Goal: Task Accomplishment & Management: Use online tool/utility

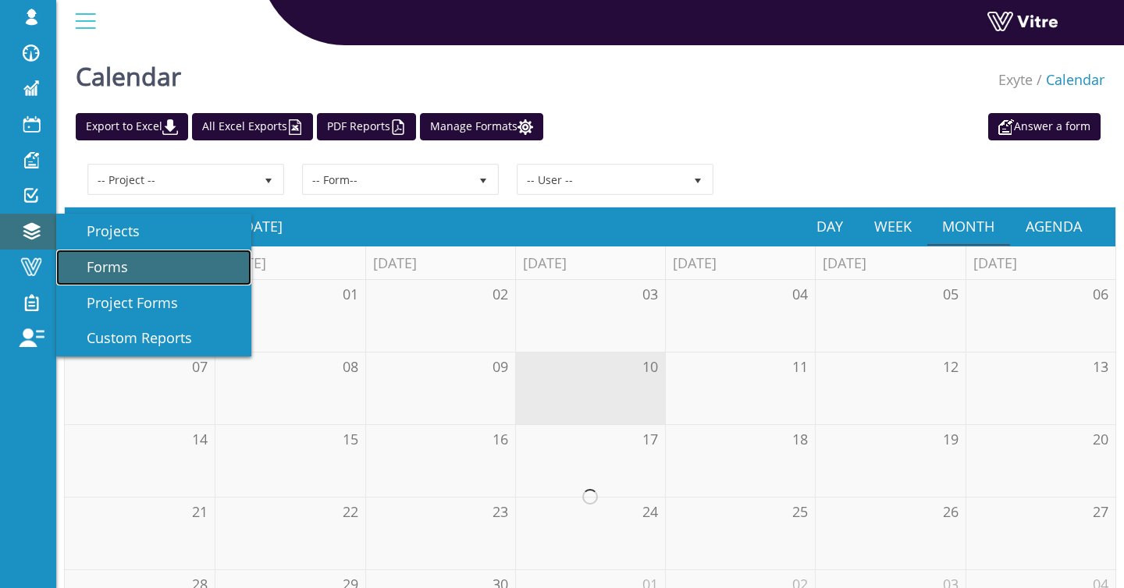
click at [119, 257] on link "Forms" at bounding box center [153, 268] width 195 height 36
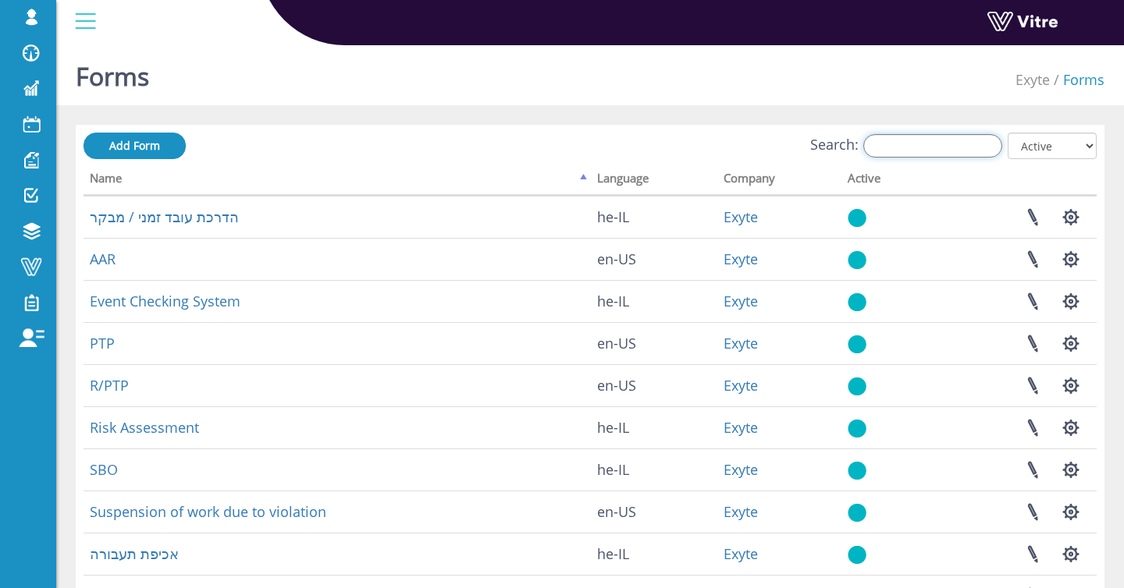
click at [945, 142] on input "Search:" at bounding box center [932, 145] width 139 height 23
type input "c"
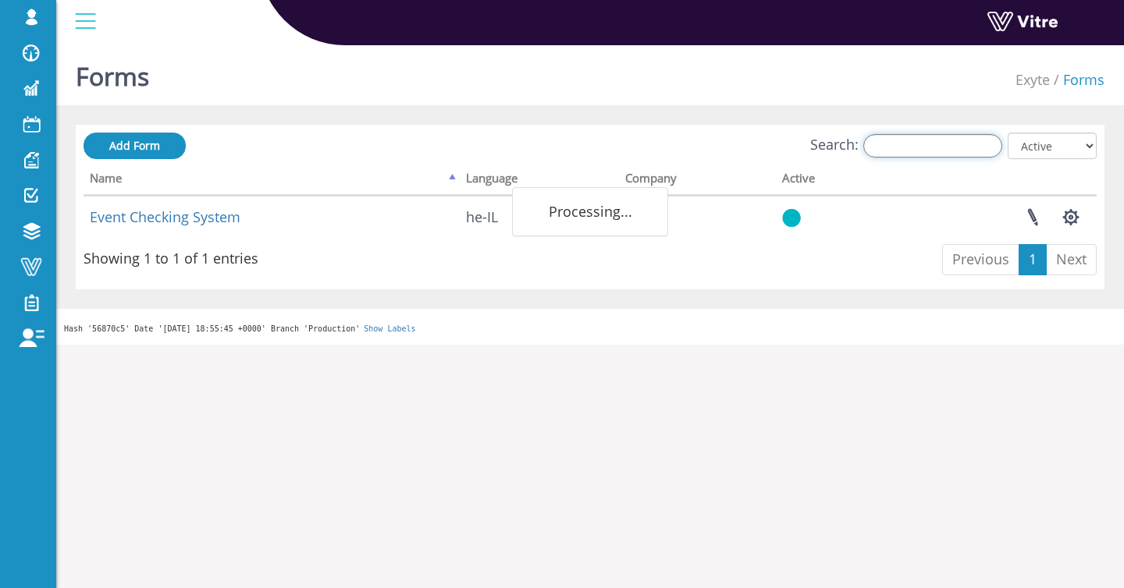
type input "ב"
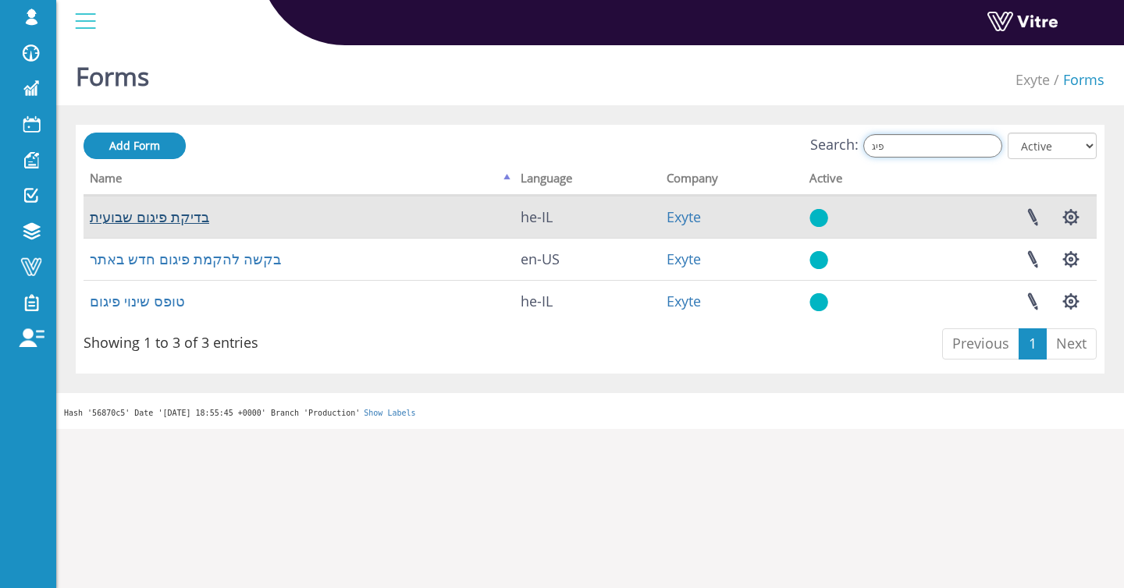
type input "פיג"
click at [181, 217] on link "בדיקת פיגום שבועית" at bounding box center [149, 217] width 119 height 19
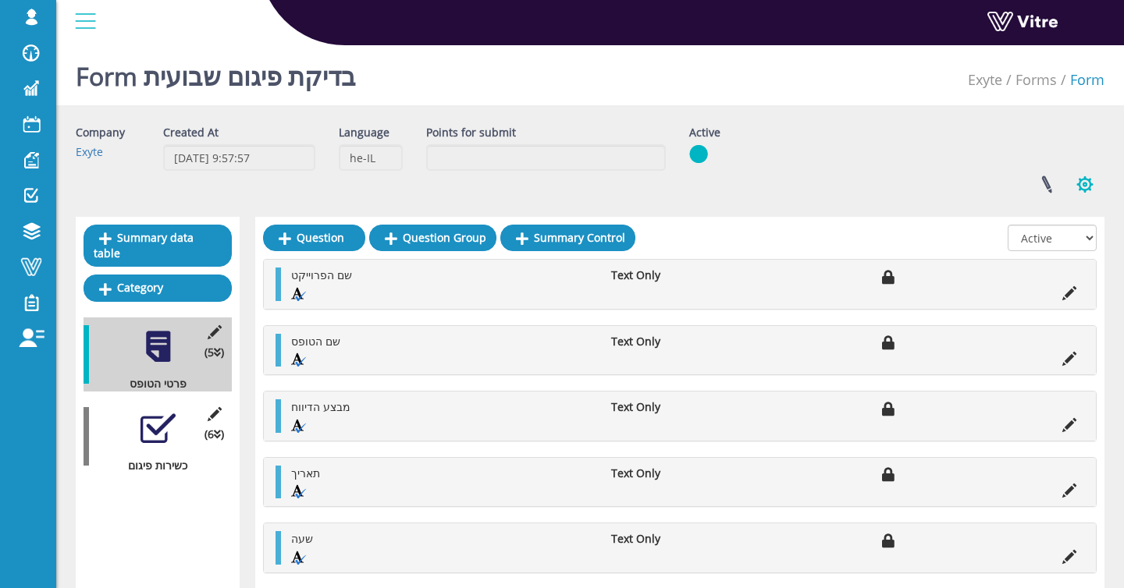
click at [1074, 188] on button "button" at bounding box center [1084, 184] width 39 height 41
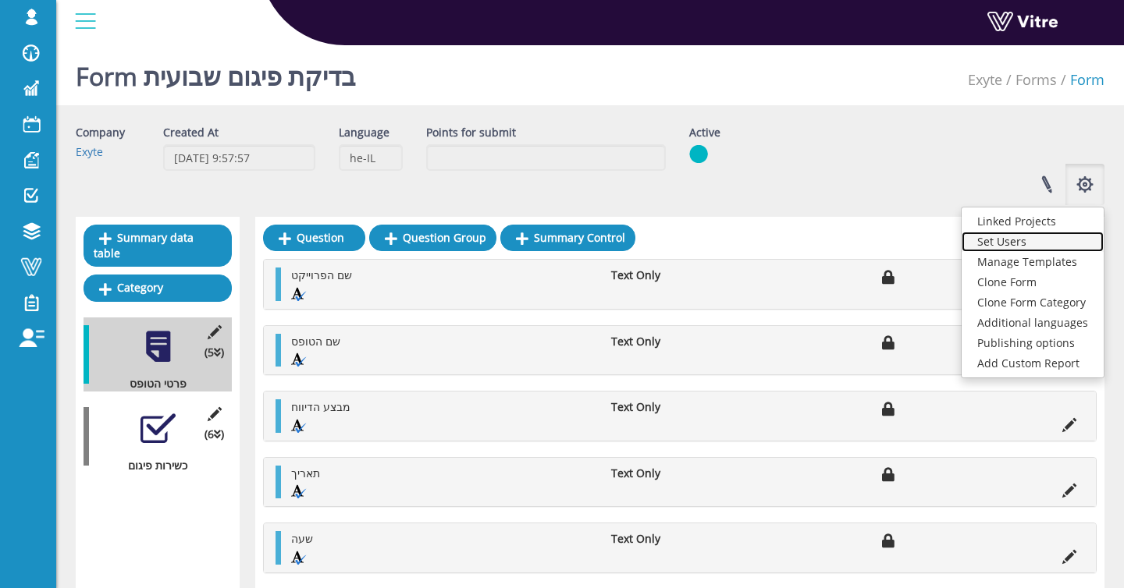
click at [1067, 238] on link "Set Users" at bounding box center [1032, 242] width 142 height 20
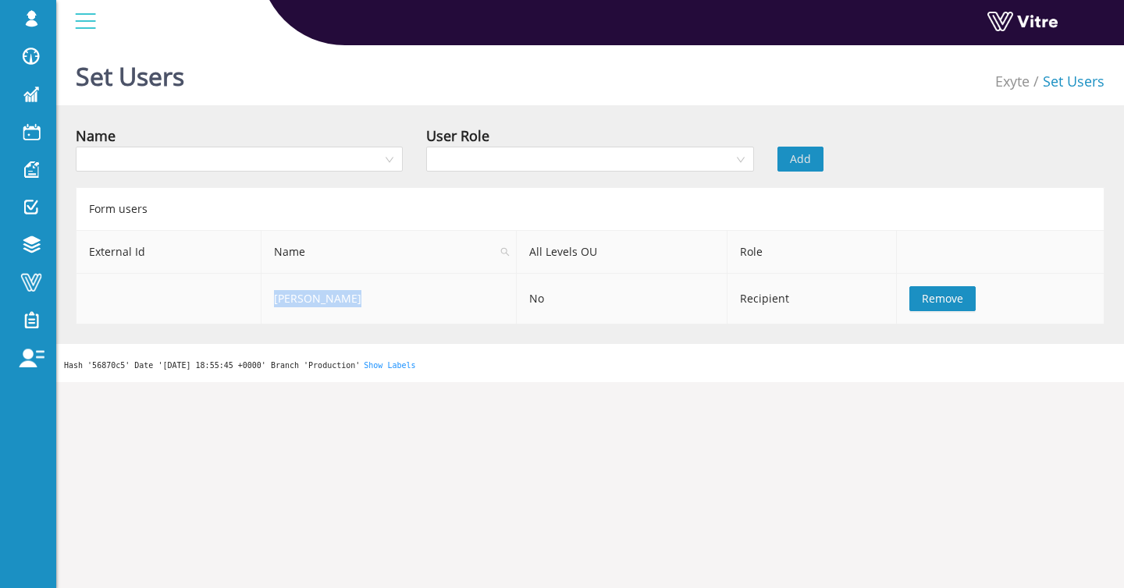
drag, startPoint x: 276, startPoint y: 300, endPoint x: 406, endPoint y: 297, distance: 129.6
click at [406, 297] on td "[PERSON_NAME]" at bounding box center [388, 299] width 255 height 51
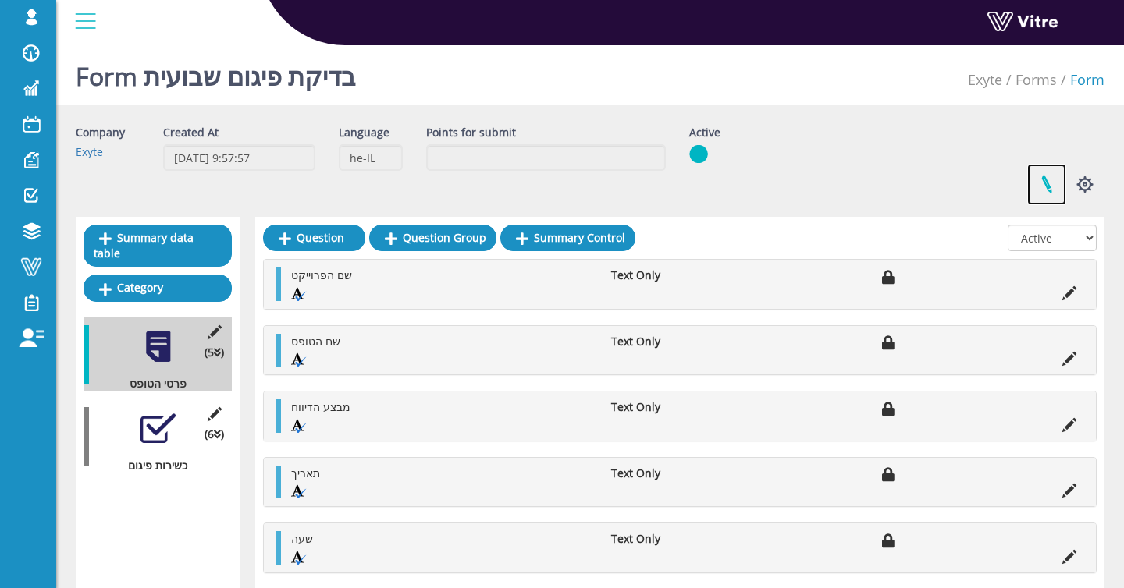
click at [1036, 195] on link at bounding box center [1046, 184] width 39 height 41
click at [1087, 190] on button "button" at bounding box center [1084, 184] width 39 height 41
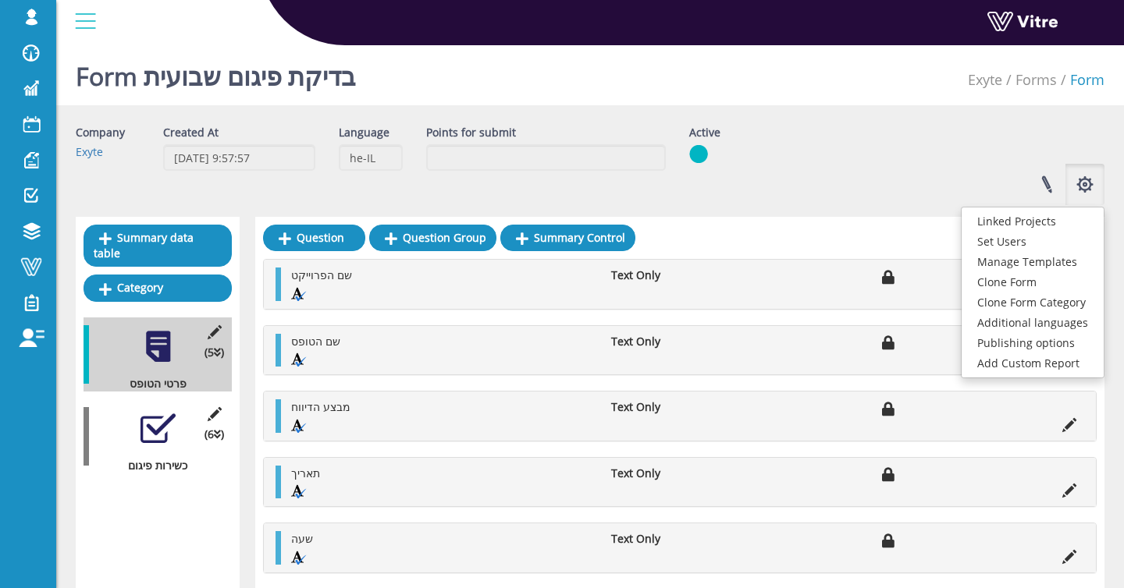
click at [157, 417] on div at bounding box center [157, 428] width 35 height 35
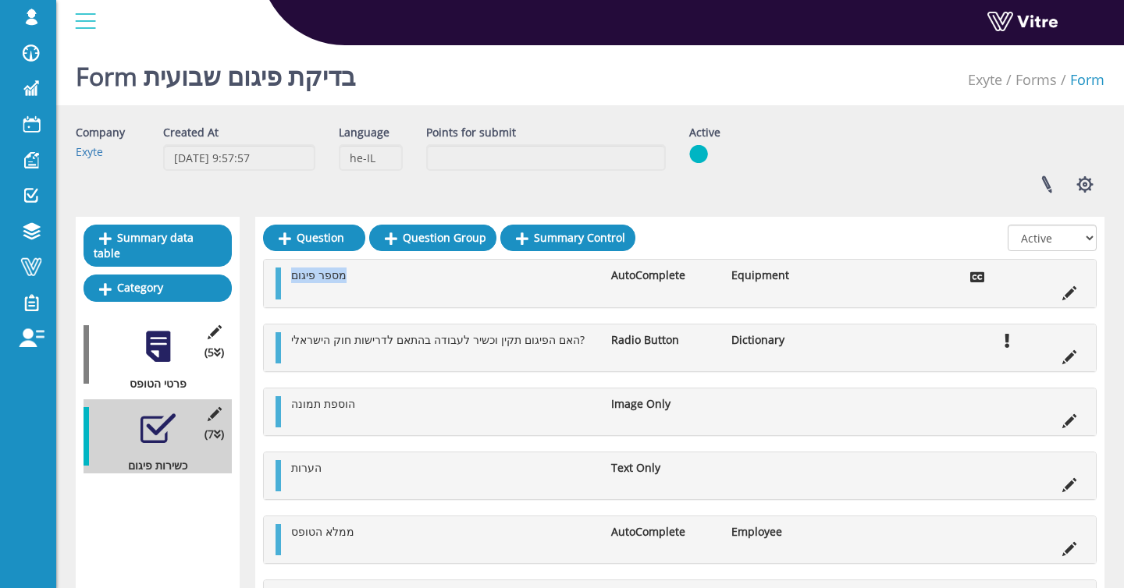
drag, startPoint x: 293, startPoint y: 275, endPoint x: 350, endPoint y: 275, distance: 56.2
click at [350, 275] on li "מספר פיגום" at bounding box center [443, 276] width 320 height 16
click at [382, 277] on li "מספר פיגום" at bounding box center [443, 276] width 320 height 16
drag, startPoint x: 289, startPoint y: 276, endPoint x: 368, endPoint y: 275, distance: 78.8
click at [368, 275] on li "מספר פיגום" at bounding box center [443, 276] width 320 height 16
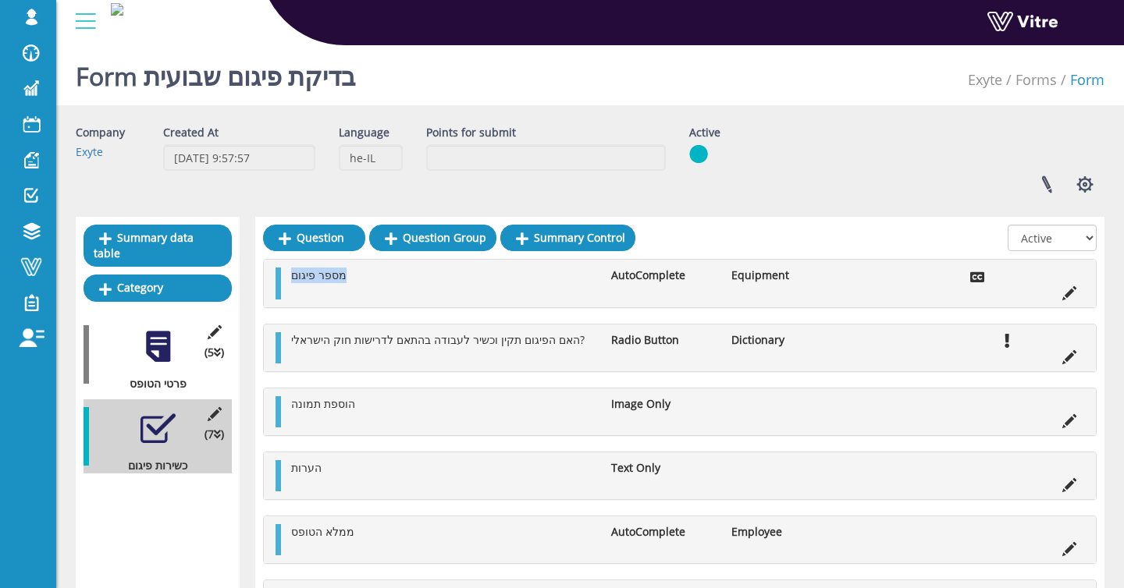
click at [387, 276] on li "מספר פיגום" at bounding box center [443, 276] width 320 height 16
drag, startPoint x: 290, startPoint y: 275, endPoint x: 339, endPoint y: 275, distance: 48.4
click at [339, 275] on span "מספר פיגום" at bounding box center [318, 275] width 55 height 15
click at [353, 275] on li "מספר פיגום" at bounding box center [443, 276] width 320 height 16
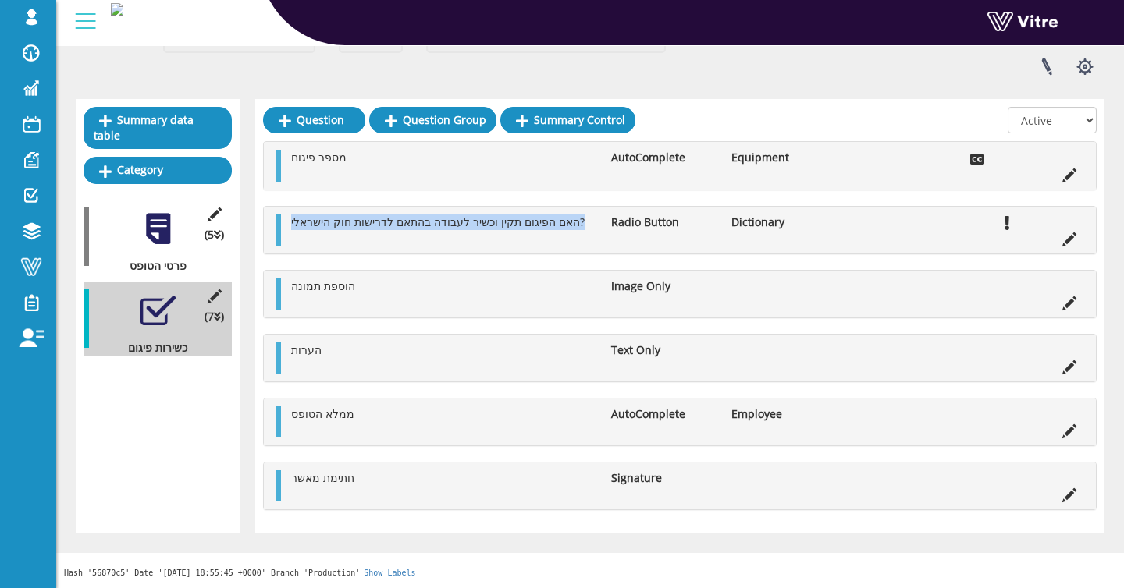
drag, startPoint x: 289, startPoint y: 222, endPoint x: 600, endPoint y: 222, distance: 311.3
click at [600, 222] on li "האם הפיגום תקין וכשיר לעבודה בהתאם לדרישות חוק הישראלי?" at bounding box center [443, 223] width 320 height 16
click at [599, 220] on li "האם הפיגום תקין וכשיר לעבודה בהתאם לדרישות חוק הישראלי?" at bounding box center [443, 223] width 320 height 16
drag, startPoint x: 599, startPoint y: 220, endPoint x: 453, endPoint y: 218, distance: 146.7
click at [453, 218] on li "האם הפיגום תקין וכשיר לעבודה בהתאם לדרישות חוק הישראלי?" at bounding box center [443, 223] width 320 height 16
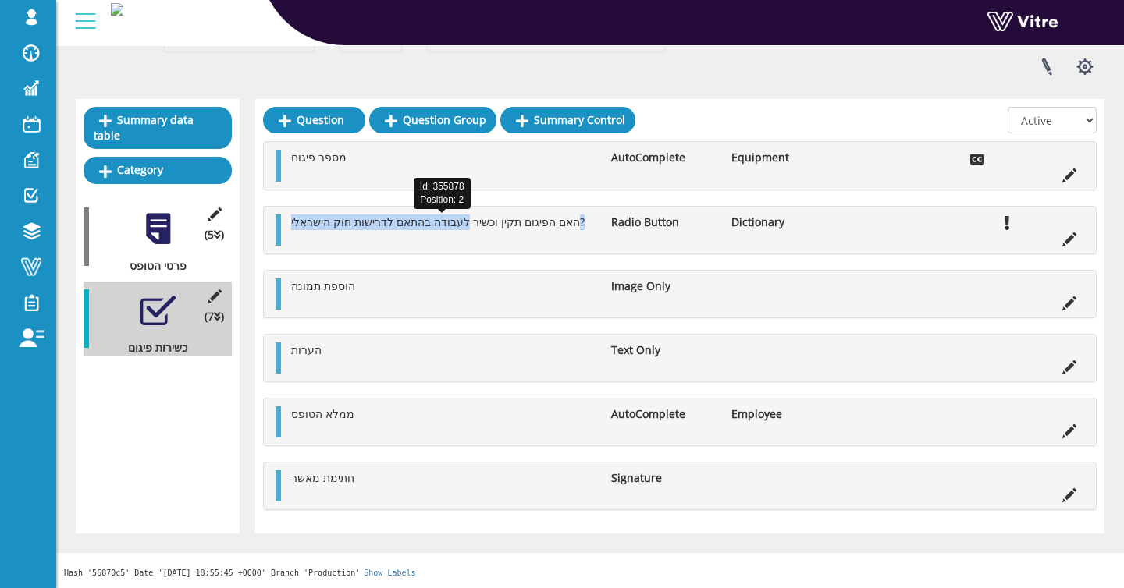
click at [443, 221] on span "האם הפיגום תקין וכשיר לעבודה בהתאם לדרישות חוק הישראלי?" at bounding box center [437, 222] width 293 height 15
click at [485, 224] on span "האם הפיגום תקין וכשיר לעבודה בהתאם לדרישות חוק הישראלי?" at bounding box center [437, 222] width 293 height 15
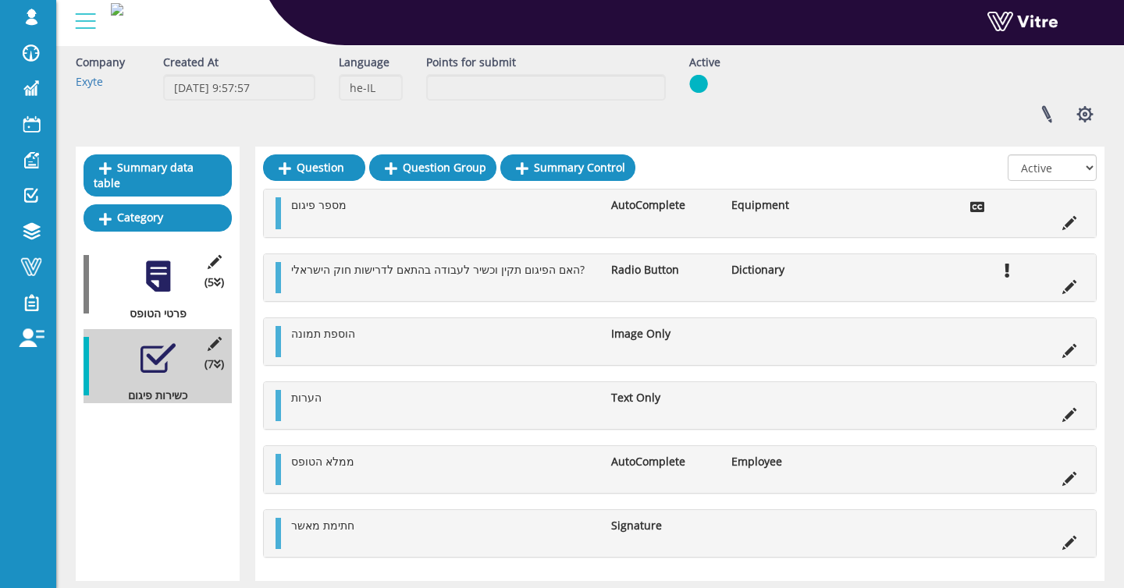
scroll to position [0, 0]
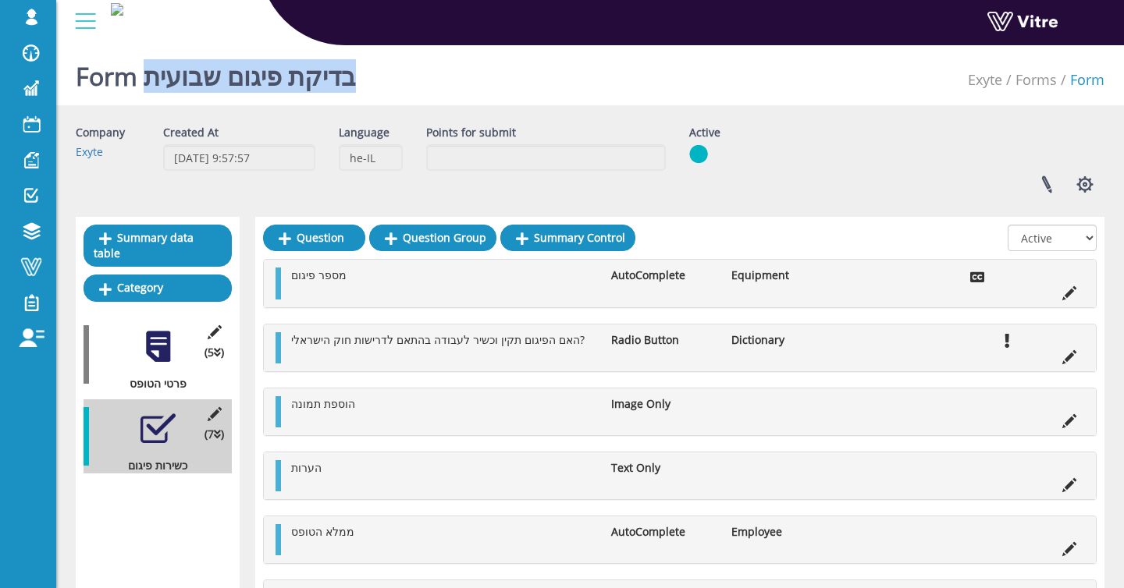
drag, startPoint x: 151, startPoint y: 74, endPoint x: 462, endPoint y: 90, distance: 311.7
click at [462, 90] on div "Form בדיקת פיגום שבועית Exyte Forms Form" at bounding box center [589, 72] width 1067 height 66
click at [356, 86] on h1 "Form בדיקת פיגום שבועית" at bounding box center [216, 72] width 280 height 66
drag, startPoint x: 152, startPoint y: 75, endPoint x: 350, endPoint y: 78, distance: 198.2
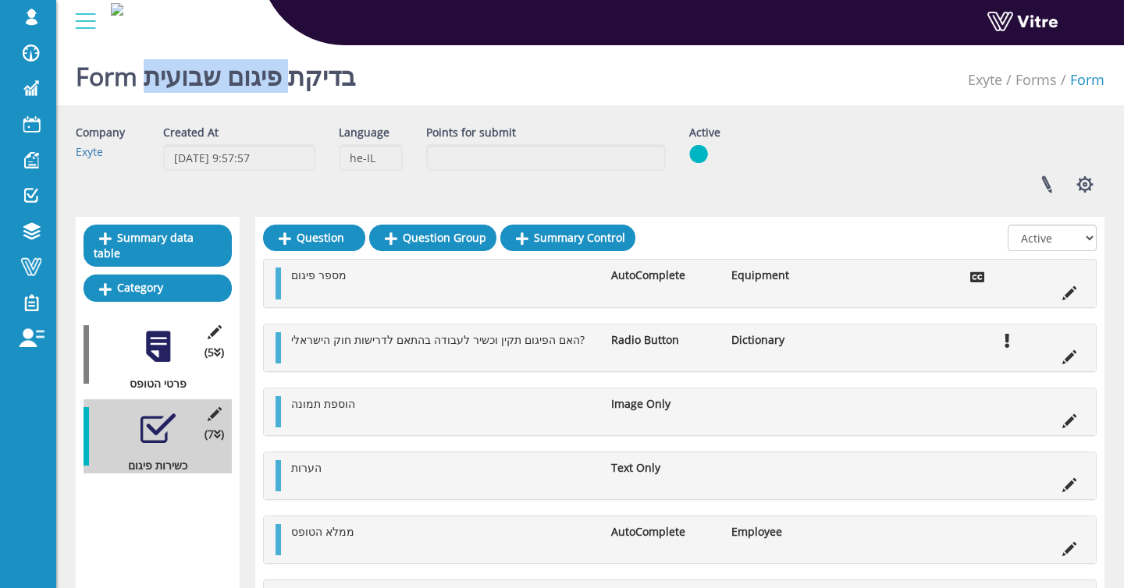
click at [350, 78] on h1 "Form בדיקת פיגום שבועית" at bounding box center [216, 72] width 280 height 66
click at [354, 79] on h1 "Form בדיקת פיגום שבועית" at bounding box center [216, 72] width 280 height 66
click at [442, 78] on div "Form בדיקת פיגום שבועית Exyte Forms Form" at bounding box center [589, 72] width 1067 height 66
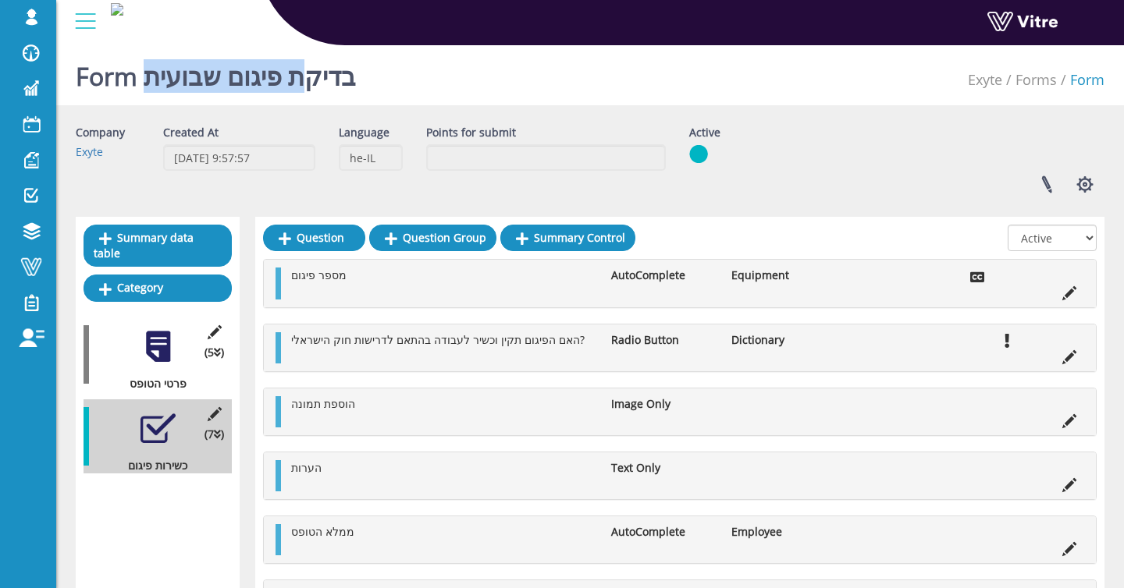
drag, startPoint x: 149, startPoint y: 77, endPoint x: 325, endPoint y: 79, distance: 176.4
click at [325, 79] on h1 "Form בדיקת פיגום שבועית" at bounding box center [216, 72] width 280 height 66
click at [1080, 181] on button "button" at bounding box center [1084, 184] width 39 height 41
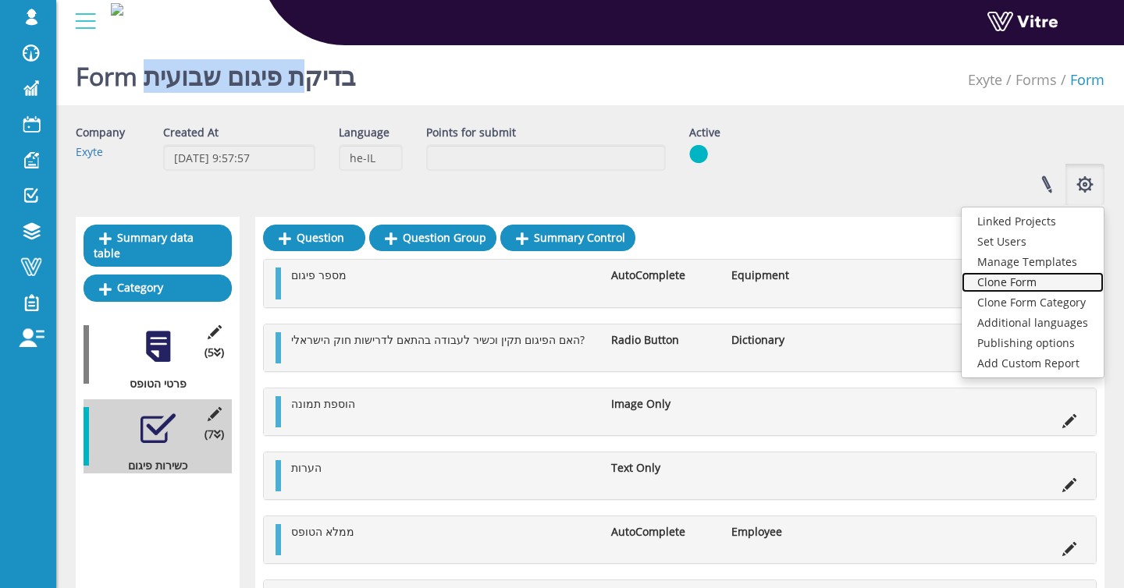
click at [1034, 282] on link "Clone Form" at bounding box center [1032, 282] width 142 height 20
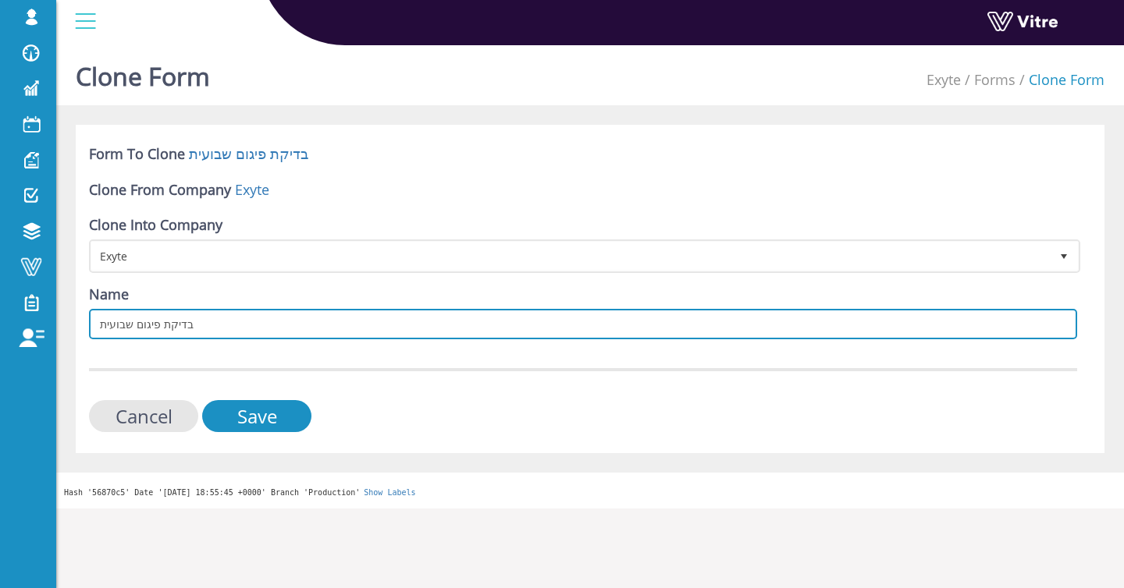
click at [214, 328] on input "בדיקת פיגום שבועית" at bounding box center [583, 324] width 988 height 30
type input "בדיקת פיגום"
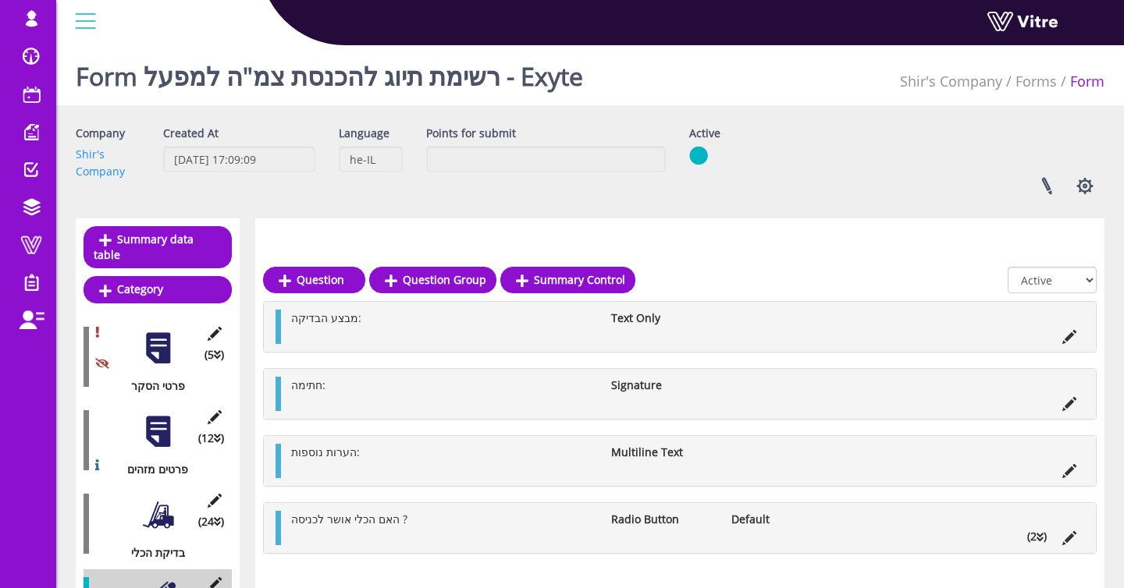
scroll to position [213, 0]
